Goal: Information Seeking & Learning: Learn about a topic

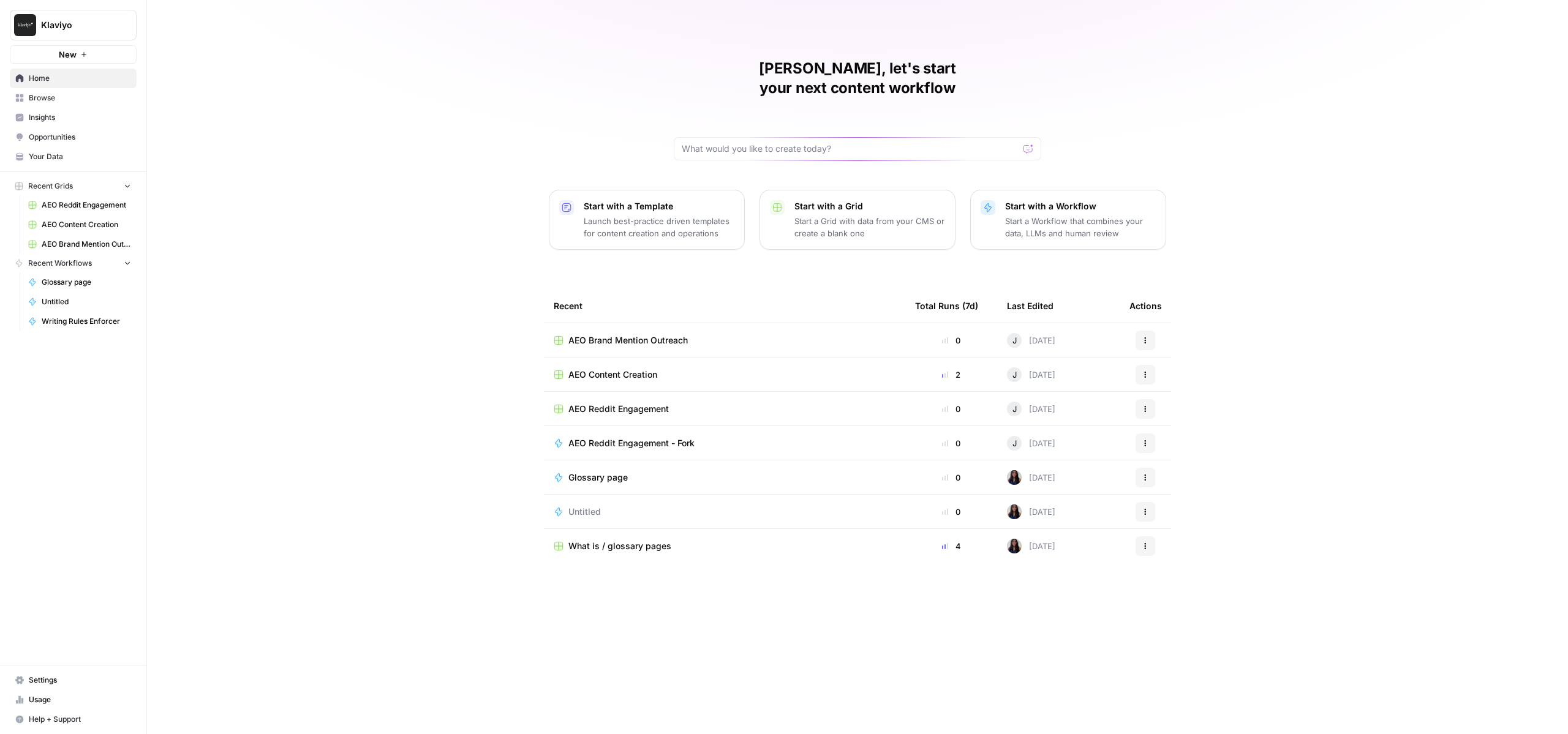
click at [85, 120] on span "Insights" at bounding box center [80, 117] width 103 height 11
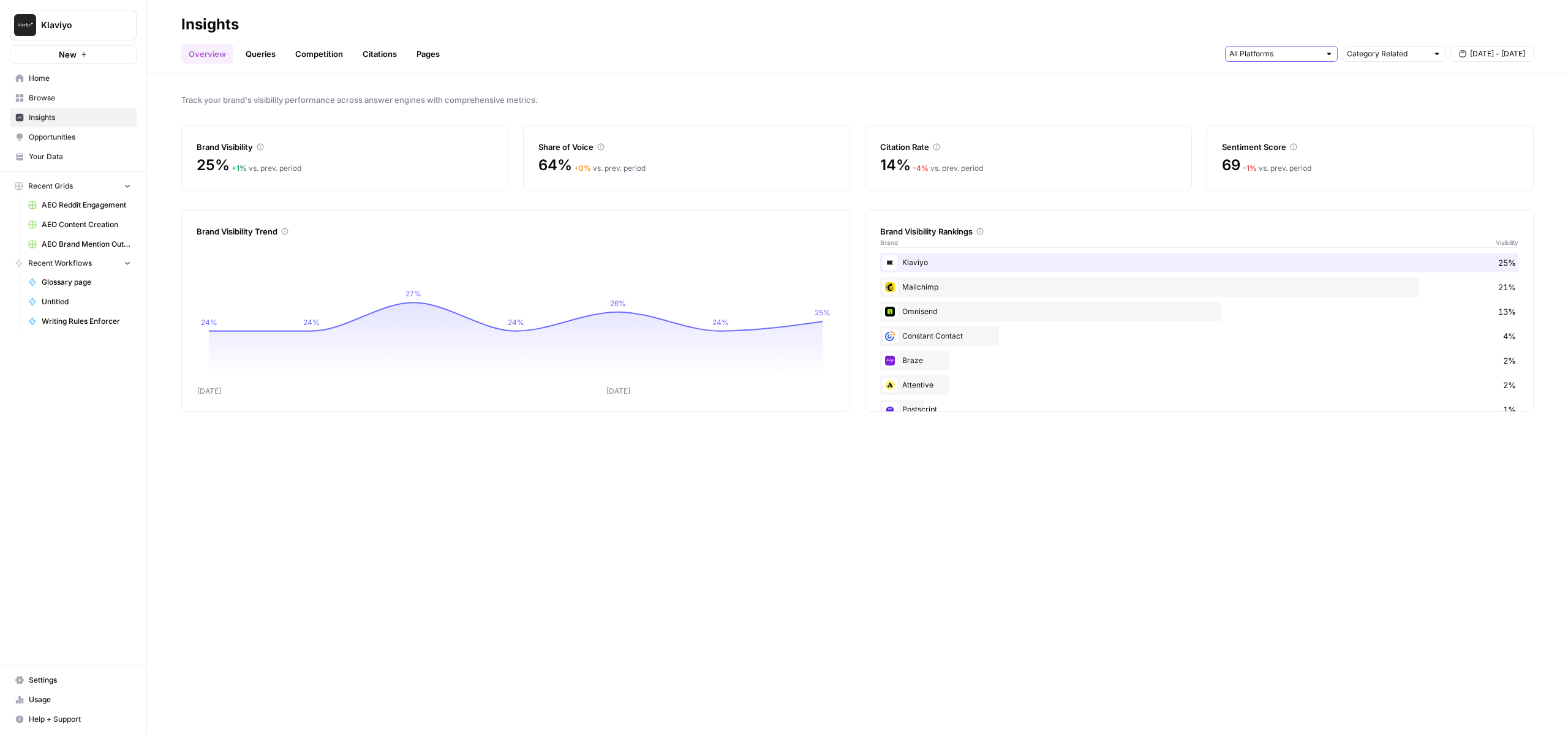
click at [1276, 50] on input "text" at bounding box center [1274, 54] width 91 height 12
click at [1392, 56] on input "text" at bounding box center [1387, 54] width 81 height 12
type input "Category Related"
click at [1298, 30] on h2 "Insights" at bounding box center [857, 24] width 1352 height 19
click at [363, 57] on link "Citations" at bounding box center [379, 54] width 49 height 19
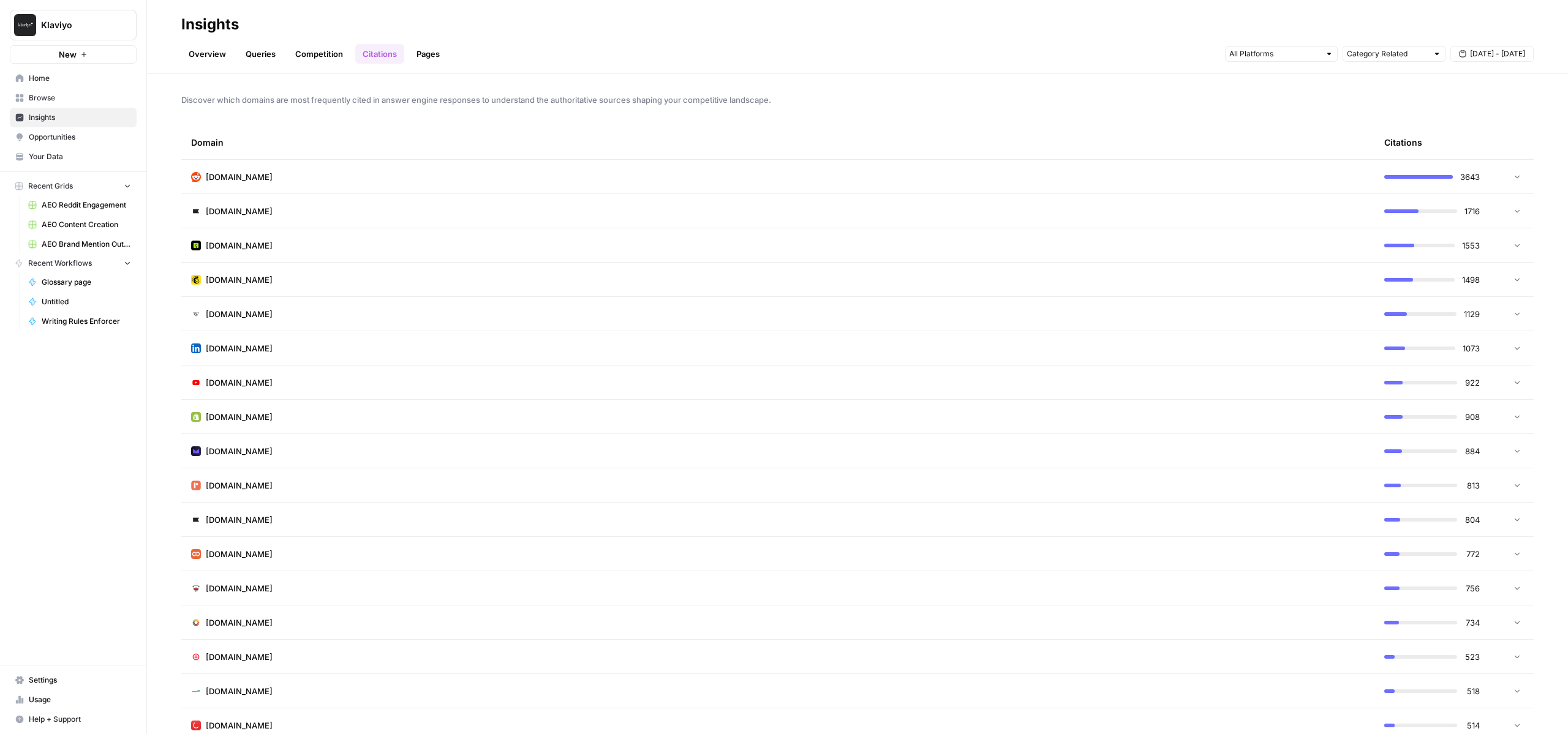
click at [349, 164] on td "[DOMAIN_NAME]" at bounding box center [777, 176] width 1193 height 33
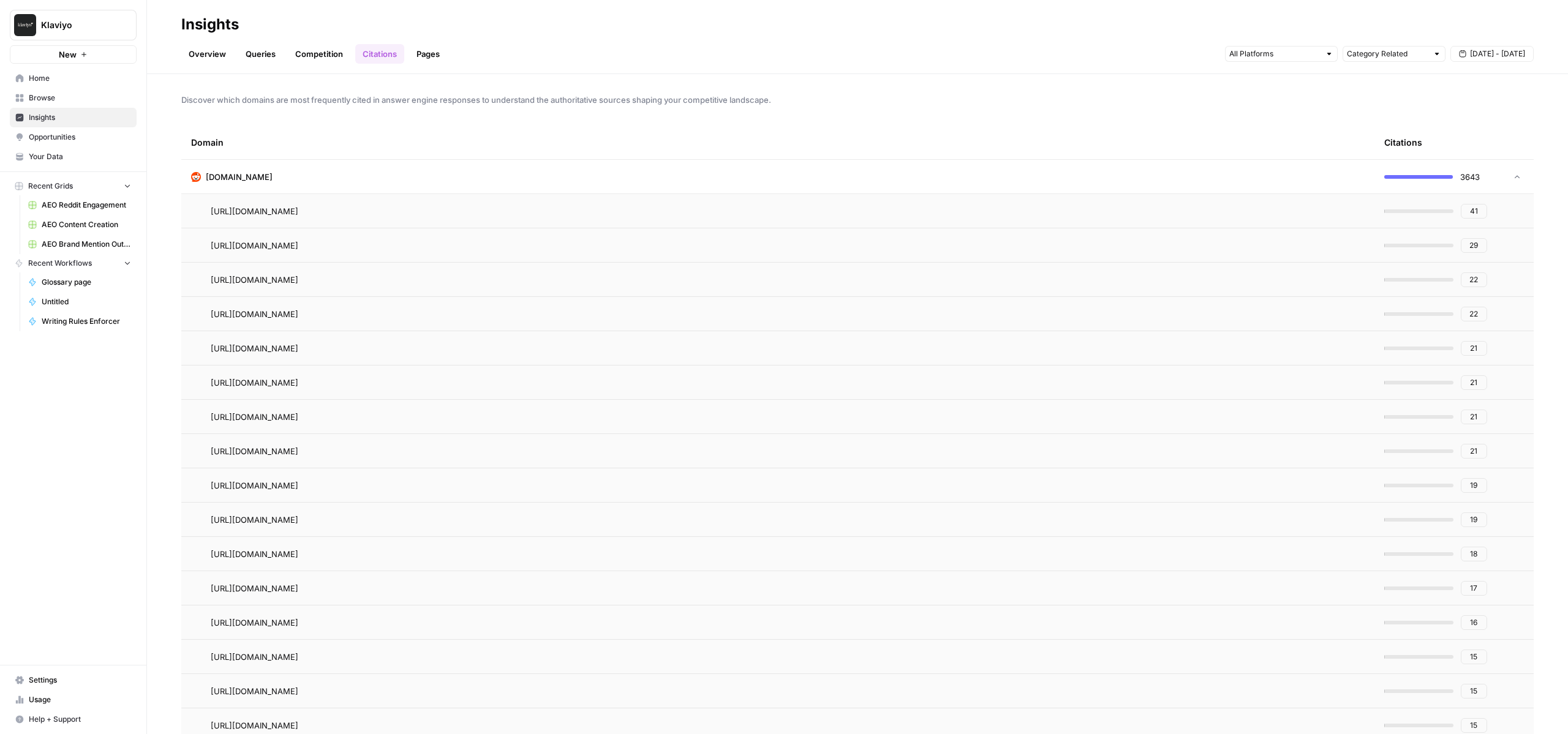
click at [681, 217] on td "[URL][DOMAIN_NAME]" at bounding box center [777, 210] width 1193 height 33
click at [1483, 206] on button "41" at bounding box center [1474, 211] width 26 height 15
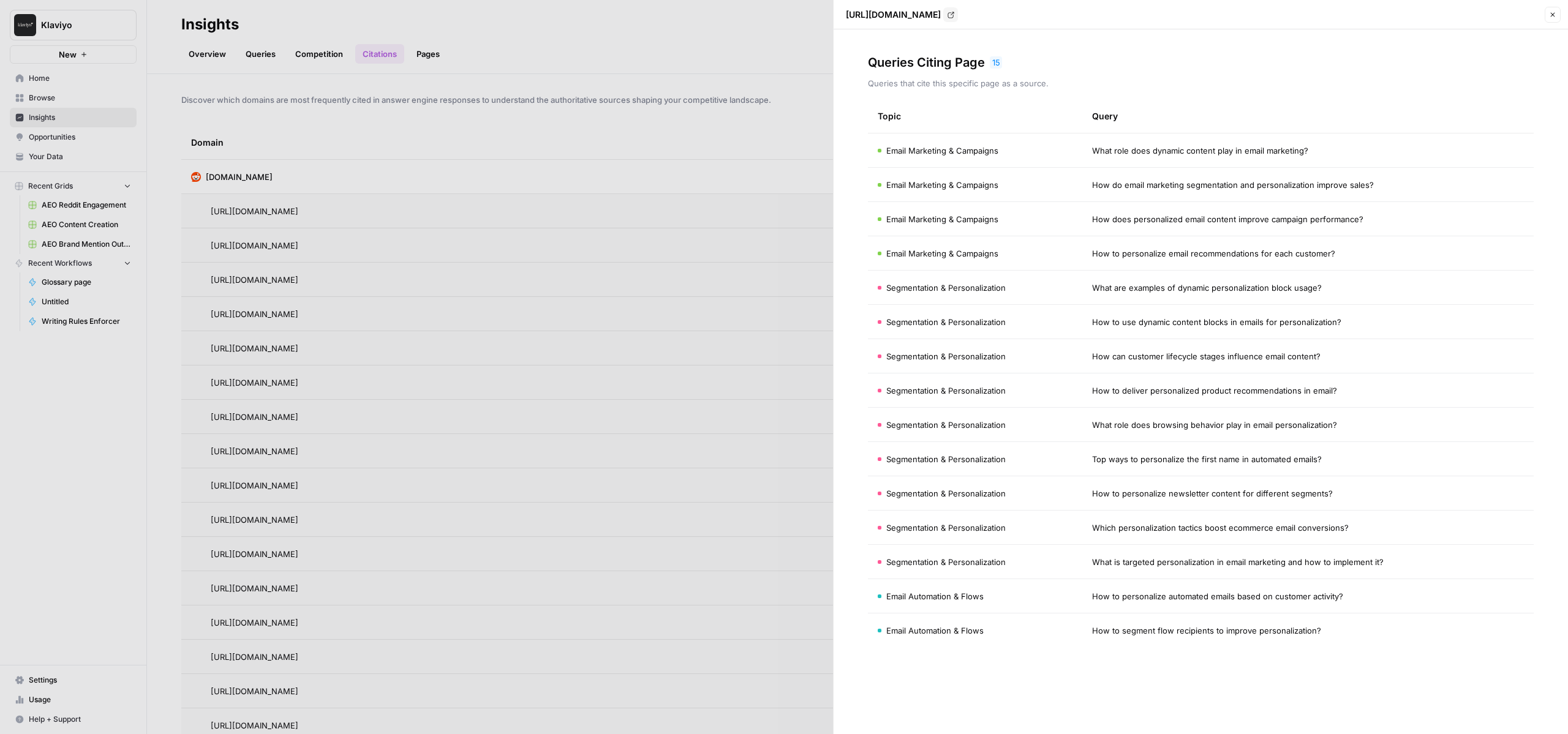
click at [827, 73] on div at bounding box center [784, 367] width 1568 height 734
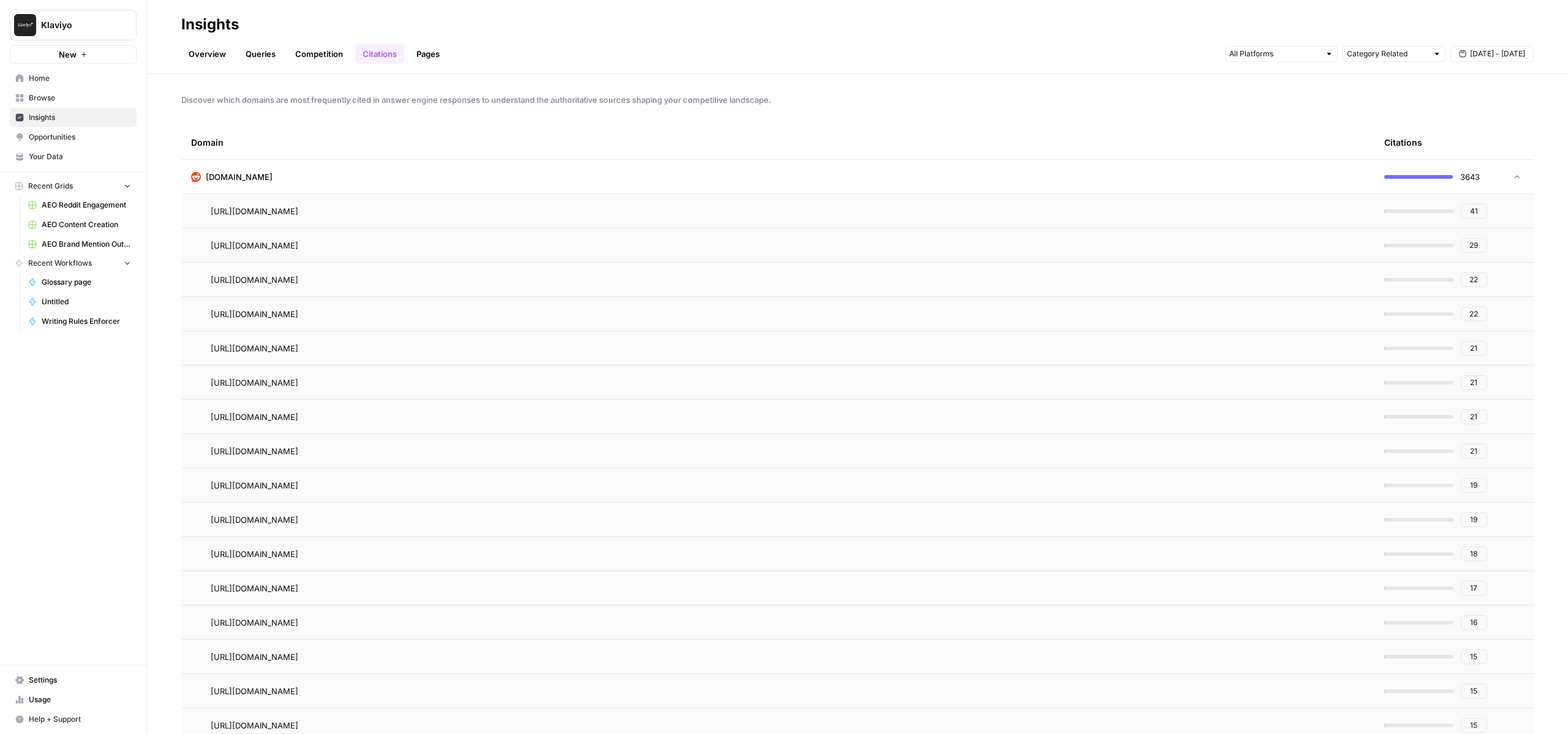
click at [1516, 179] on icon at bounding box center [1517, 176] width 9 height 9
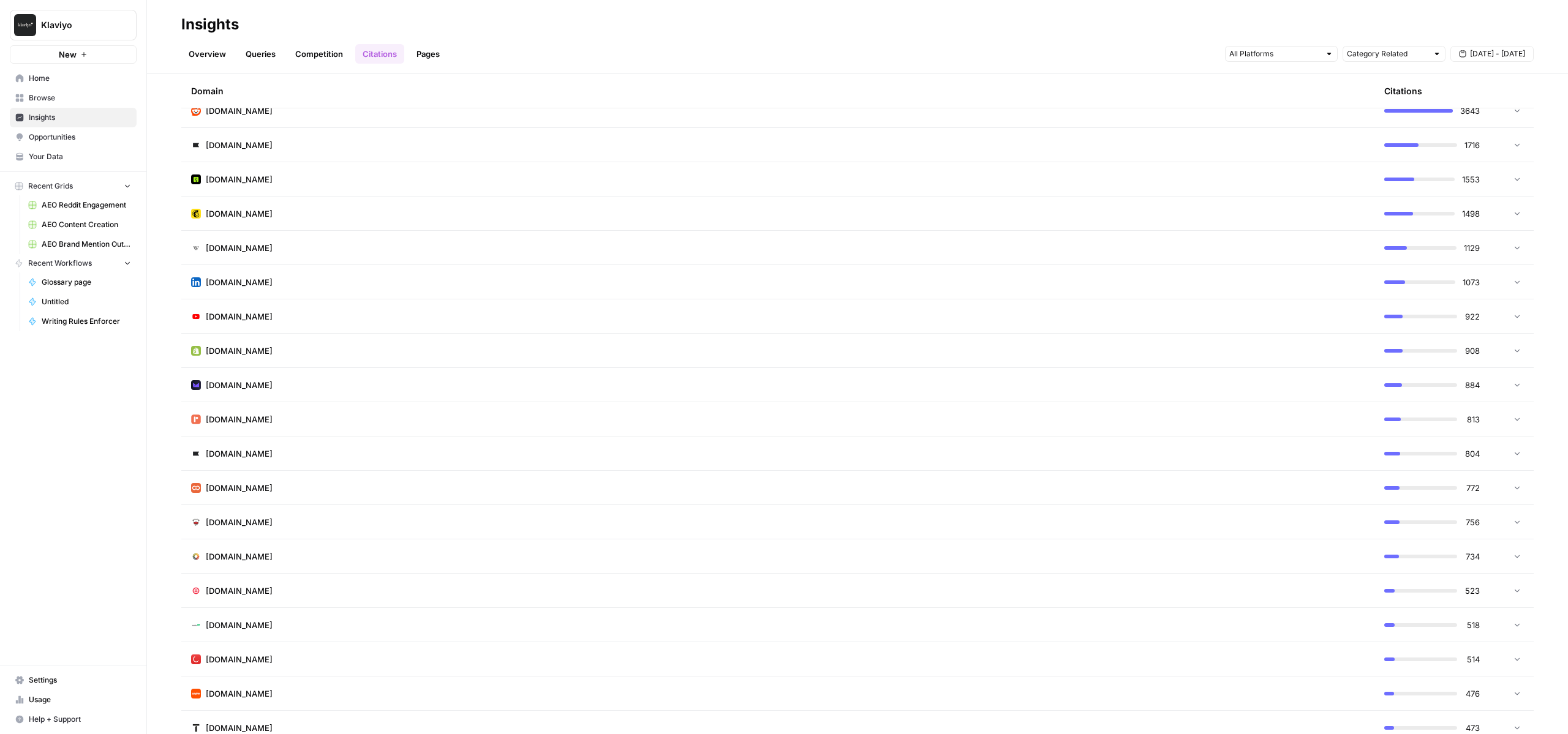
scroll to position [63, 0]
click at [655, 325] on td "[DOMAIN_NAME]" at bounding box center [777, 319] width 1193 height 33
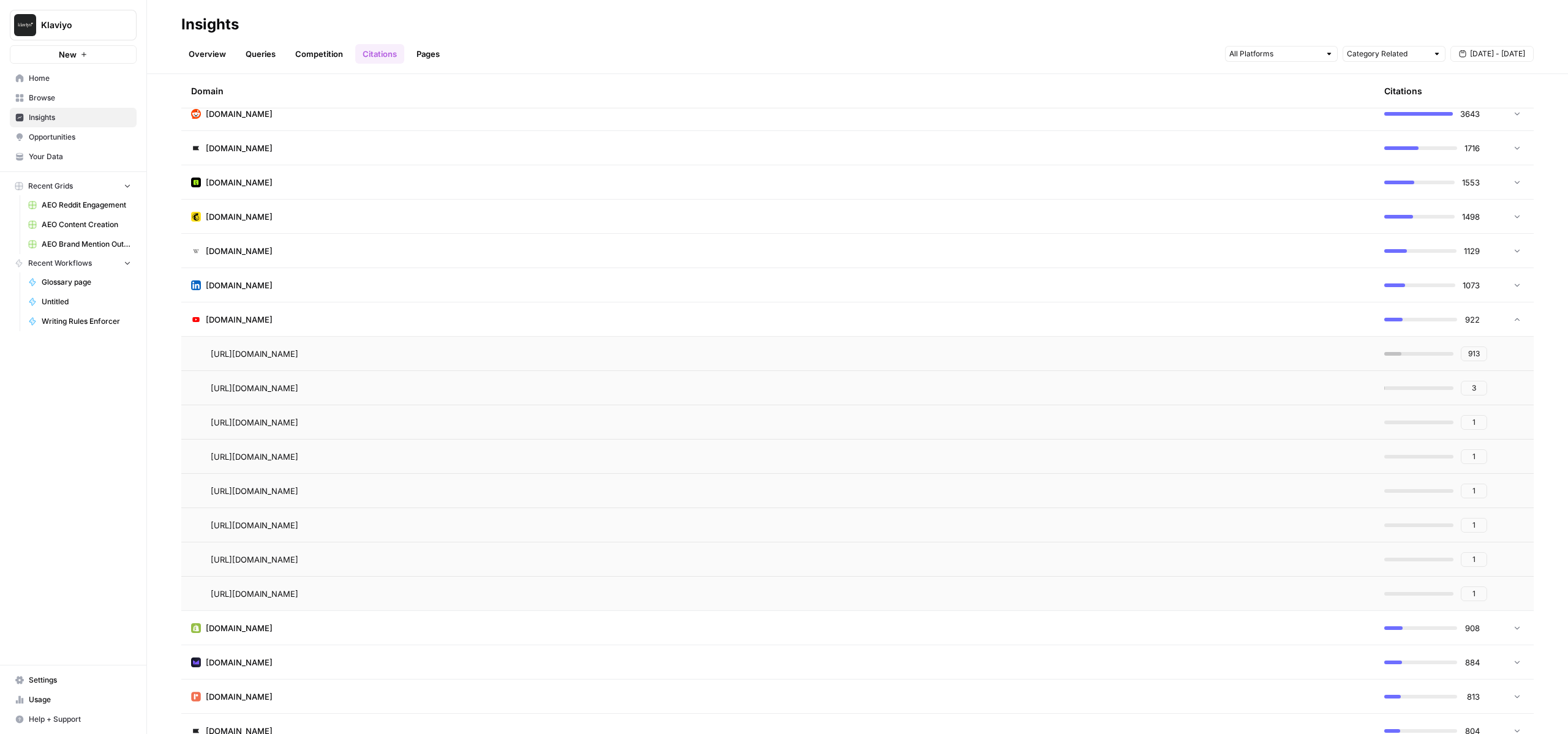
click at [603, 315] on td "[DOMAIN_NAME]" at bounding box center [777, 319] width 1193 height 33
